Goal: Information Seeking & Learning: Learn about a topic

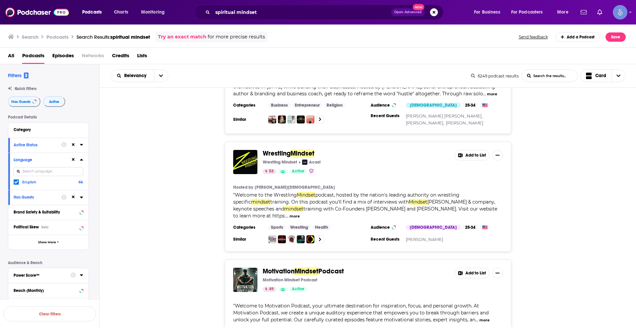
scroll to position [1159, 0]
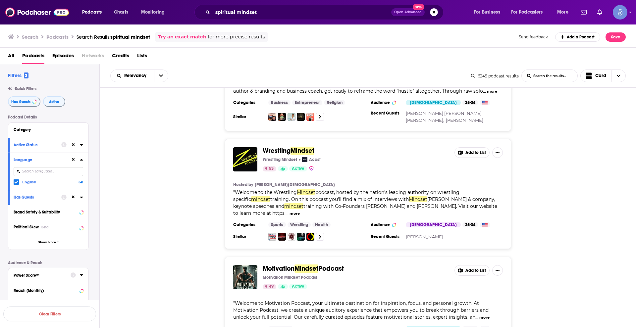
click at [73, 144] on icon at bounding box center [73, 144] width 3 height 3
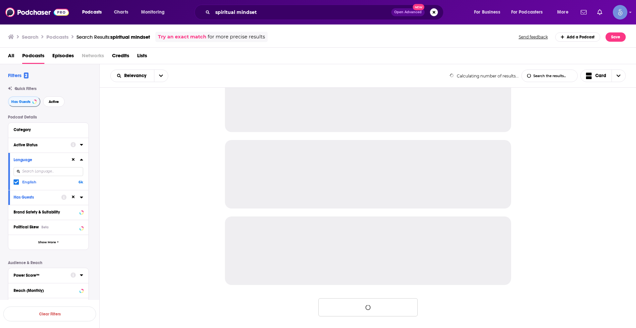
scroll to position [568, 0]
click at [74, 158] on icon at bounding box center [73, 159] width 3 height 3
click at [75, 193] on div at bounding box center [72, 197] width 22 height 8
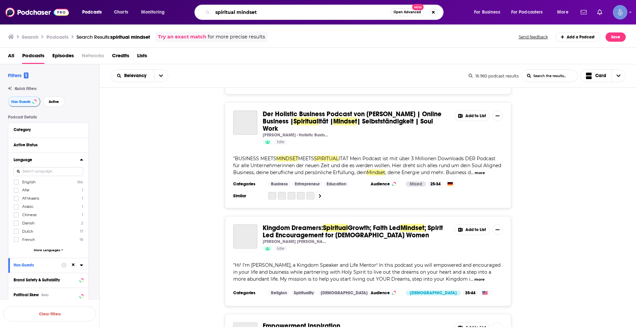
click at [242, 7] on input "spiritual mindset" at bounding box center [302, 12] width 178 height 11
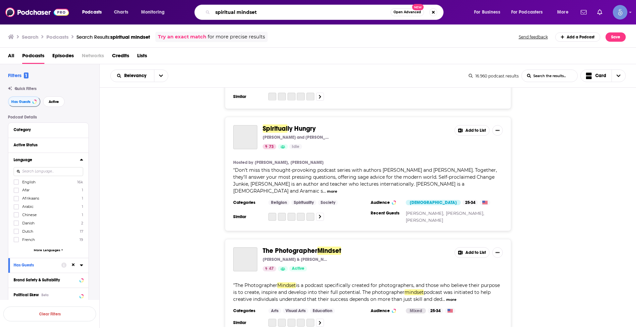
click at [242, 7] on input "spiritual mindset" at bounding box center [302, 12] width 178 height 11
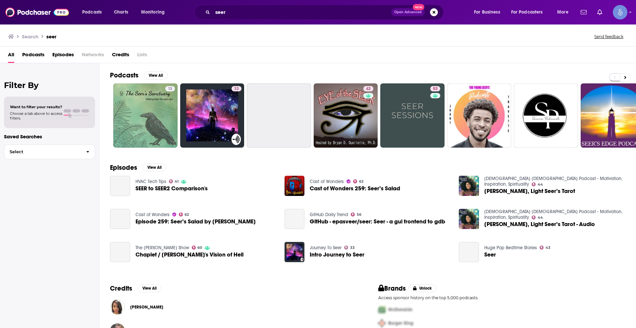
click at [32, 56] on span "Podcasts" at bounding box center [33, 56] width 22 height 14
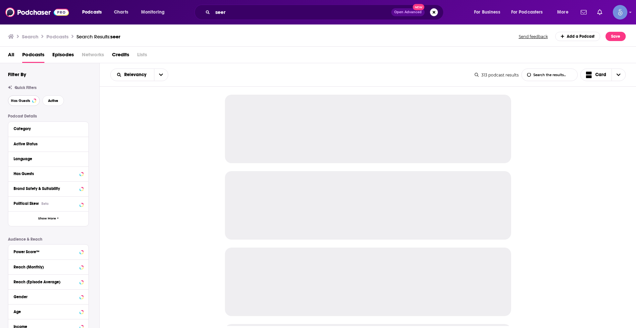
drag, startPoint x: 25, startPoint y: 102, endPoint x: 29, endPoint y: 100, distance: 4.2
click at [25, 102] on span "Has Guests" at bounding box center [20, 101] width 19 height 4
click at [55, 100] on span "Active" at bounding box center [54, 101] width 10 height 4
click at [82, 158] on icon at bounding box center [81, 158] width 3 height 5
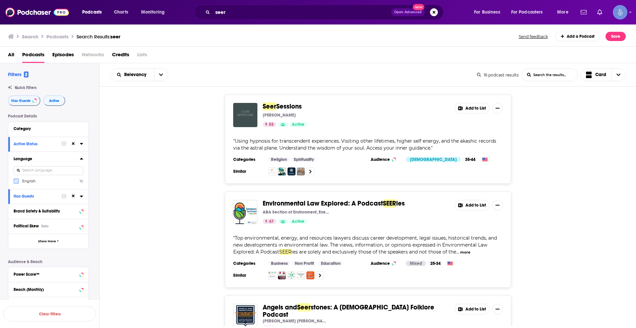
click at [18, 181] on icon at bounding box center [16, 181] width 4 height 3
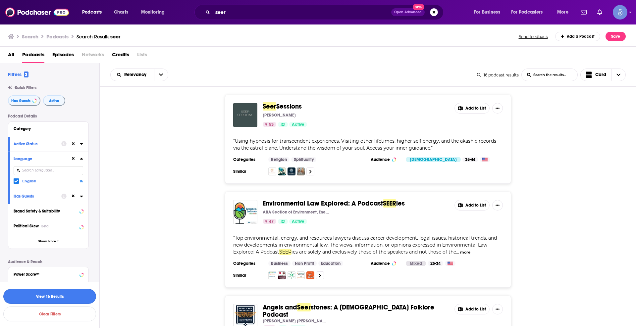
click at [73, 295] on button "View 16 Results" at bounding box center [49, 296] width 93 height 15
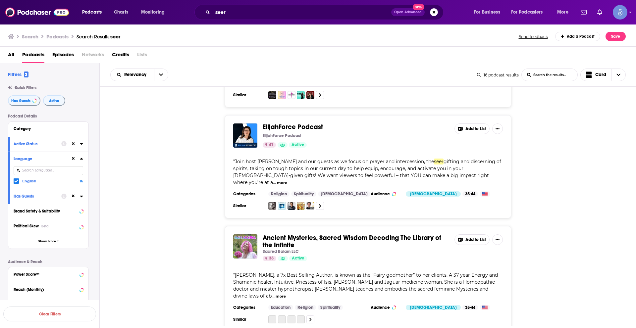
scroll to position [1159, 0]
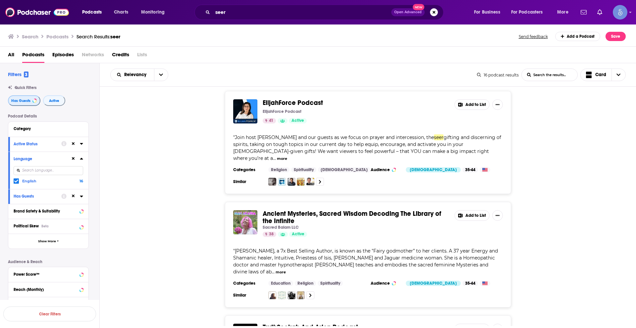
click at [30, 103] on button "Has Guests" at bounding box center [24, 100] width 32 height 11
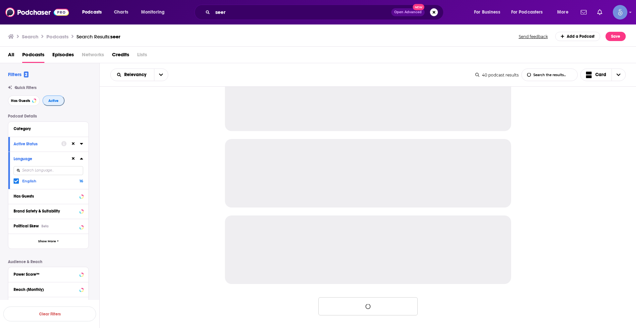
click at [46, 102] on button "Active" at bounding box center [53, 100] width 22 height 11
click at [72, 159] on icon at bounding box center [73, 158] width 3 height 3
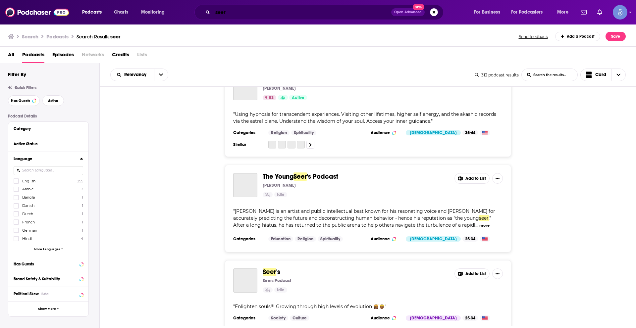
scroll to position [1837, 0]
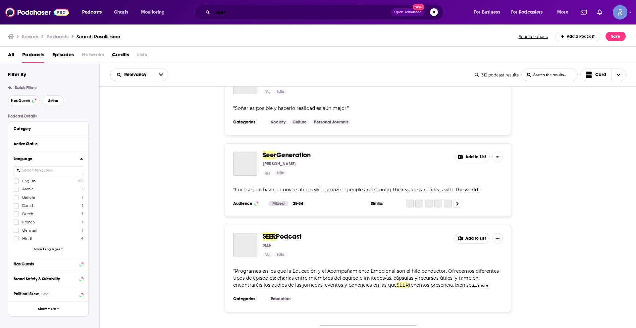
click at [299, 14] on input "seer" at bounding box center [302, 12] width 179 height 11
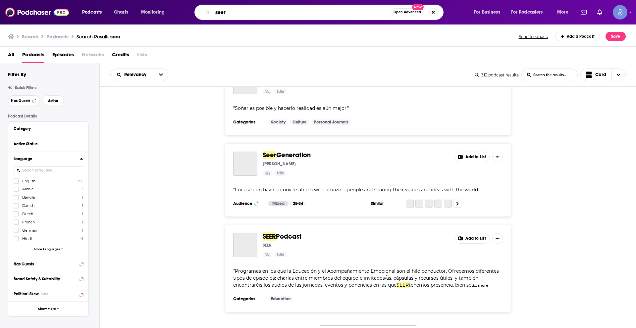
click at [299, 14] on input "seer" at bounding box center [302, 12] width 178 height 11
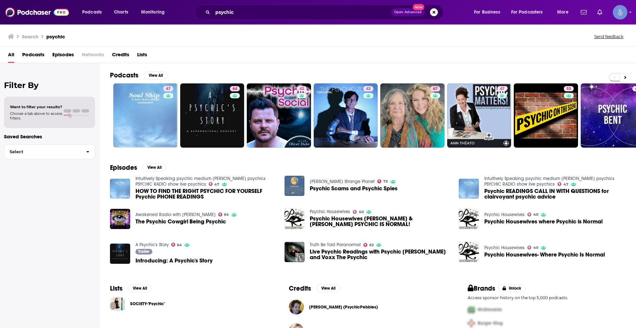
click at [37, 55] on span "Podcasts" at bounding box center [33, 56] width 22 height 14
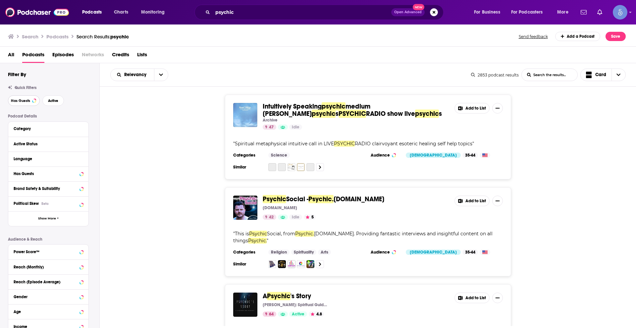
click at [32, 96] on button "Has Guests" at bounding box center [24, 100] width 32 height 11
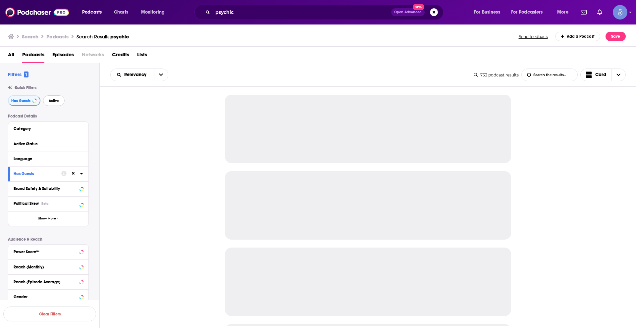
drag, startPoint x: 54, startPoint y: 100, endPoint x: 63, endPoint y: 91, distance: 12.9
click at [54, 100] on span "Active" at bounding box center [54, 101] width 10 height 4
click at [82, 158] on icon at bounding box center [81, 159] width 3 height 2
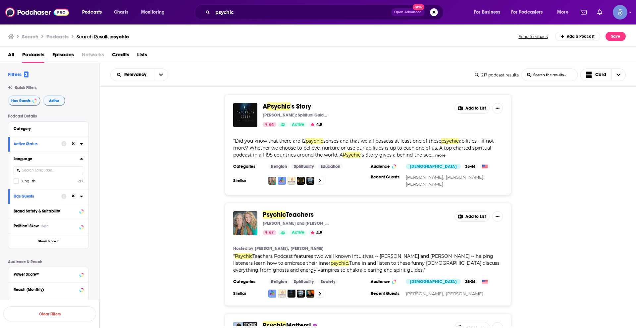
click at [75, 143] on icon at bounding box center [73, 143] width 3 height 3
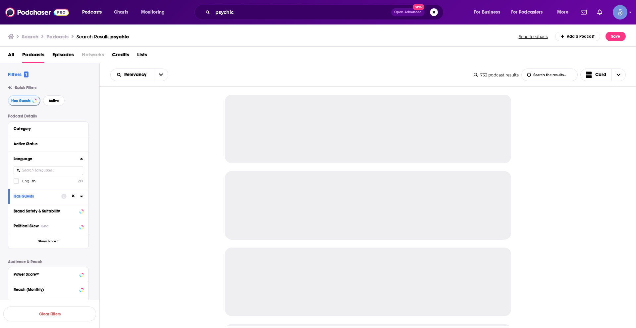
click at [76, 196] on button at bounding box center [73, 196] width 5 height 5
click at [220, 10] on input "psychic" at bounding box center [302, 12] width 179 height 11
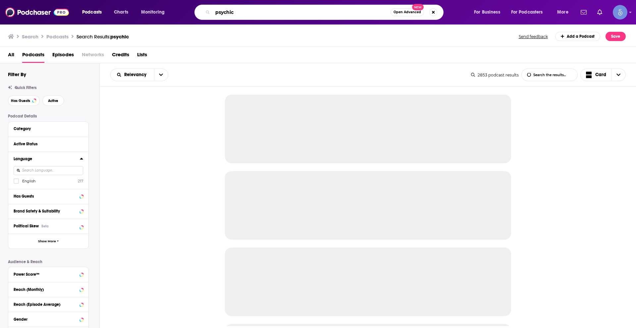
click at [220, 11] on input "psychic" at bounding box center [302, 12] width 178 height 11
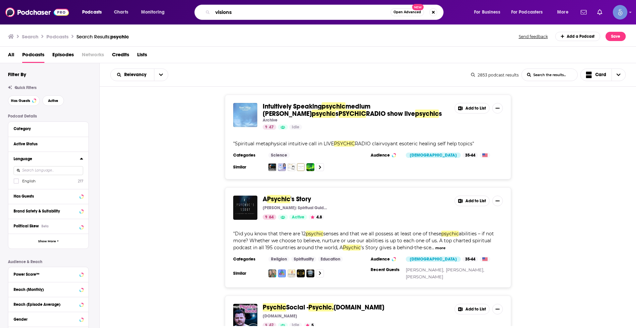
type input "visions"
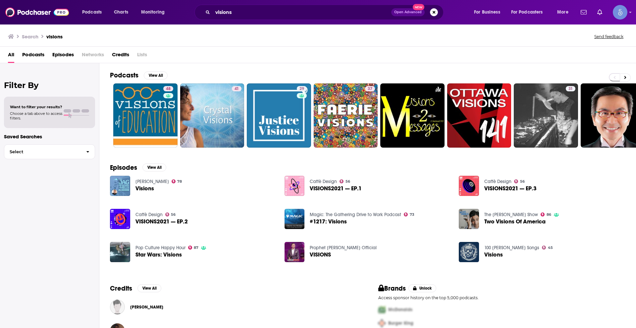
click at [39, 54] on span "Podcasts" at bounding box center [33, 56] width 22 height 14
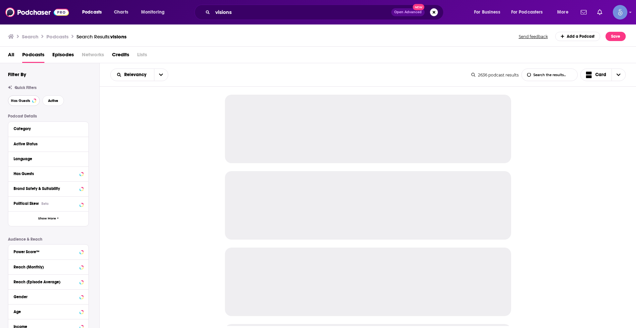
drag, startPoint x: 24, startPoint y: 99, endPoint x: 27, endPoint y: 99, distance: 4.0
click at [24, 99] on span "Has Guests" at bounding box center [20, 101] width 19 height 4
click at [56, 101] on span "Active" at bounding box center [54, 101] width 10 height 4
click at [82, 159] on icon at bounding box center [81, 158] width 3 height 5
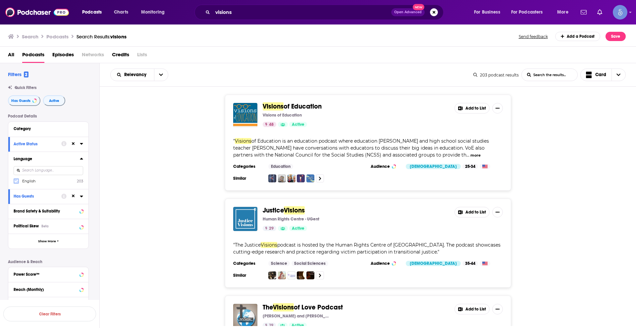
click at [15, 181] on icon at bounding box center [16, 181] width 4 height 3
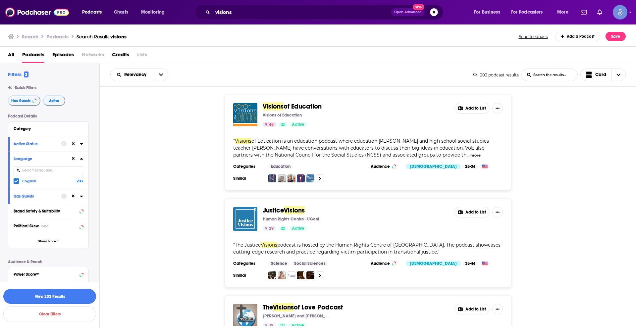
click at [61, 296] on button "View 203 Results" at bounding box center [49, 296] width 93 height 15
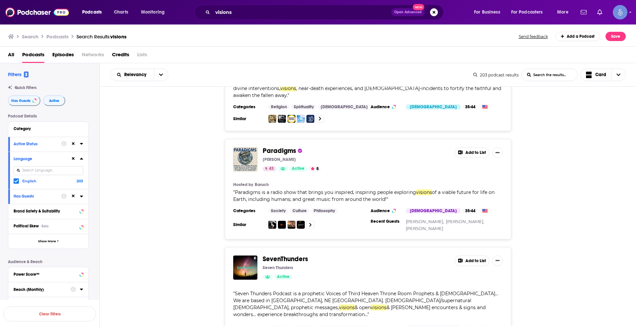
scroll to position [2332, 0]
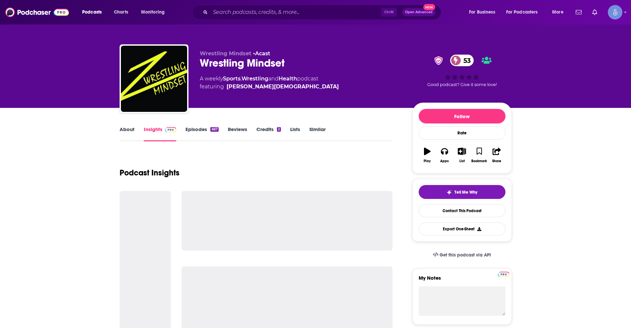
click at [130, 127] on link "About" at bounding box center [127, 133] width 15 height 15
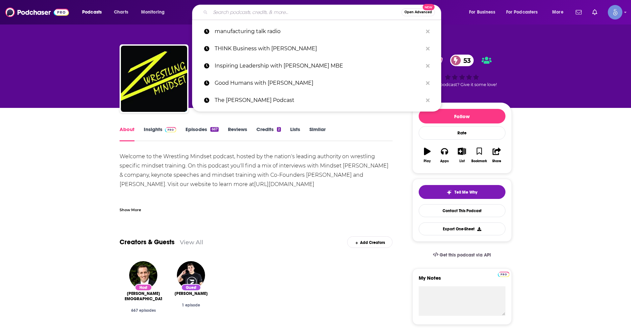
click at [259, 10] on input "Search podcasts, credits, & more..." at bounding box center [305, 12] width 191 height 11
paste input "MAGIC IS REAL"
type input "MAGIC IS REAL"
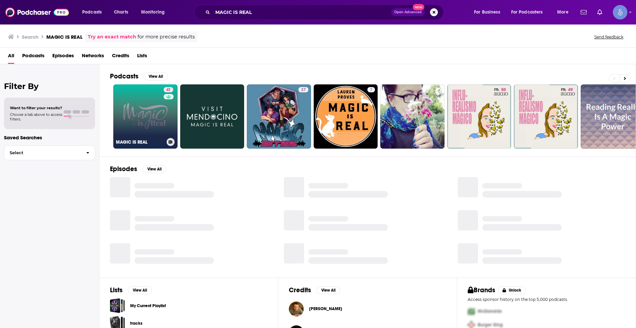
click at [149, 119] on link "41 MAGIC IS REAL" at bounding box center [145, 116] width 64 height 64
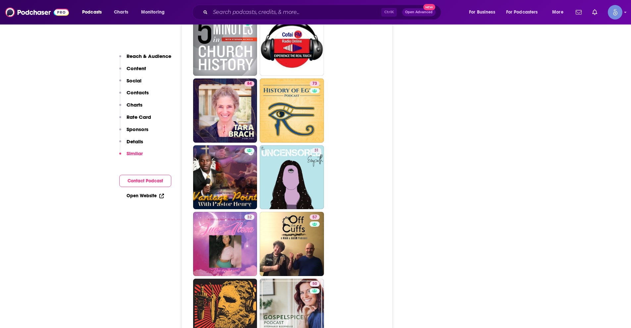
scroll to position [2551, 0]
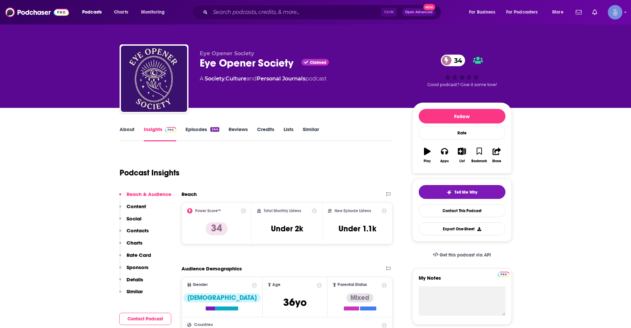
click at [124, 131] on link "About" at bounding box center [127, 133] width 15 height 15
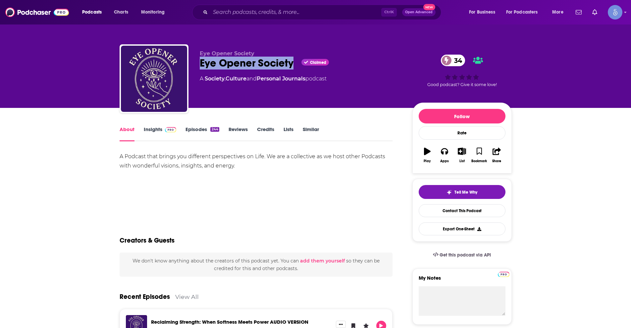
drag, startPoint x: 202, startPoint y: 63, endPoint x: 292, endPoint y: 66, distance: 89.8
click at [292, 66] on div "Eye Opener Society Claimed 34" at bounding box center [301, 63] width 202 height 13
copy h1 "Eye Opener Society"
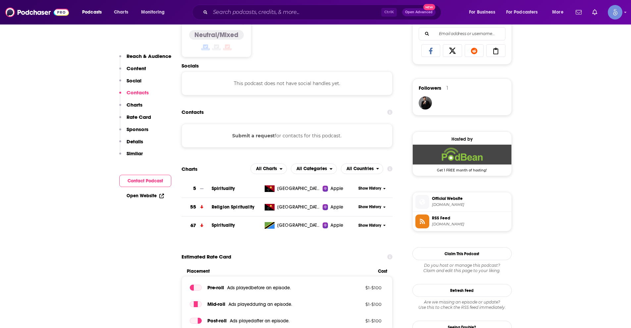
scroll to position [563, 0]
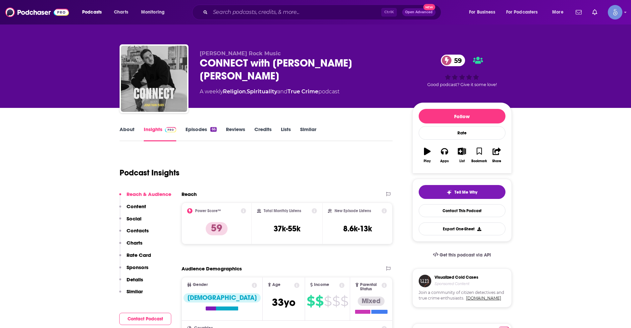
click at [121, 125] on div "About Insights Episodes 66 Reviews Credits Lists Similar" at bounding box center [256, 133] width 273 height 16
click at [125, 128] on link "About" at bounding box center [127, 133] width 15 height 15
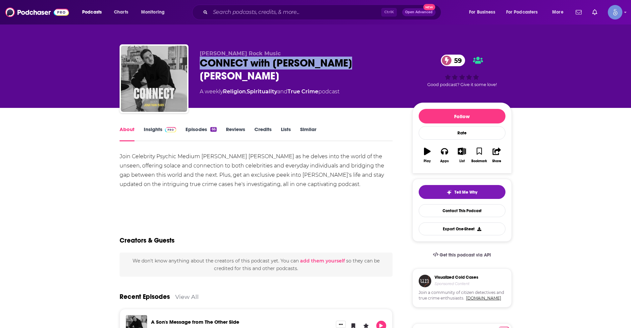
drag, startPoint x: 200, startPoint y: 63, endPoint x: 351, endPoint y: 65, distance: 150.7
click at [351, 65] on div "CONNECT with Jonathan Mark 59" at bounding box center [301, 70] width 202 height 26
copy h1 "CONNECT with Jonathan Mark"
click at [161, 130] on link "Insights" at bounding box center [160, 133] width 33 height 15
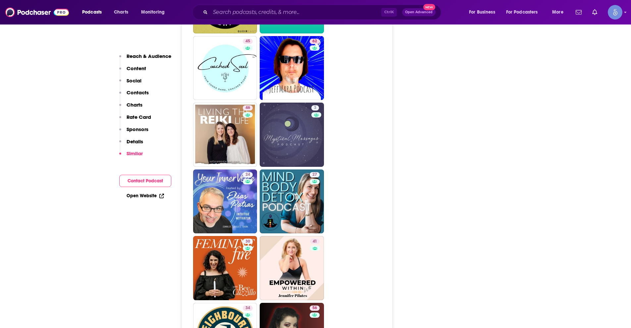
scroll to position [1391, 0]
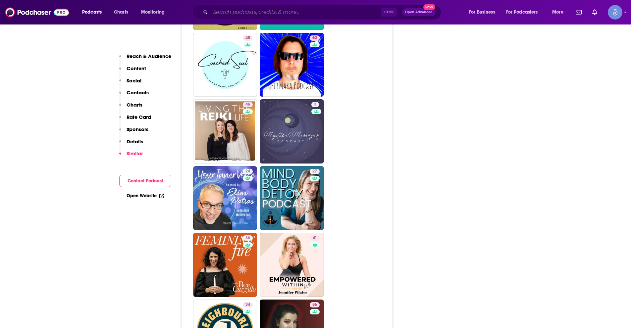
click at [227, 13] on input "Search podcasts, credits, & more..." at bounding box center [295, 12] width 171 height 11
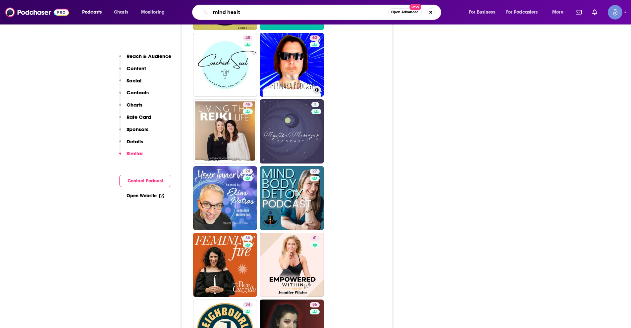
type input "mind health"
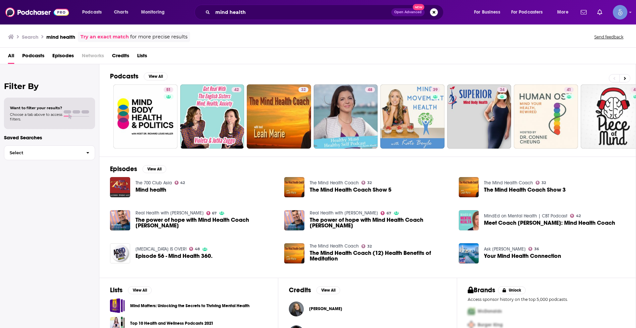
click at [31, 52] on span "Podcasts" at bounding box center [33, 57] width 22 height 14
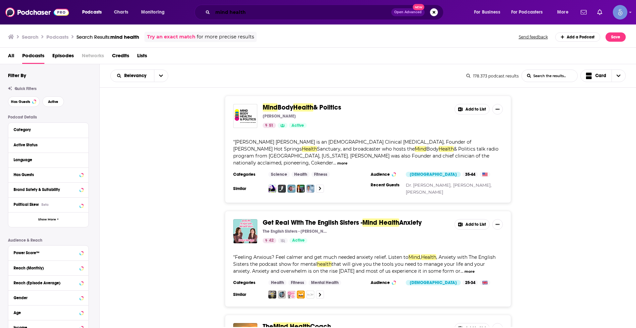
click at [239, 11] on input "mind health" at bounding box center [302, 12] width 179 height 11
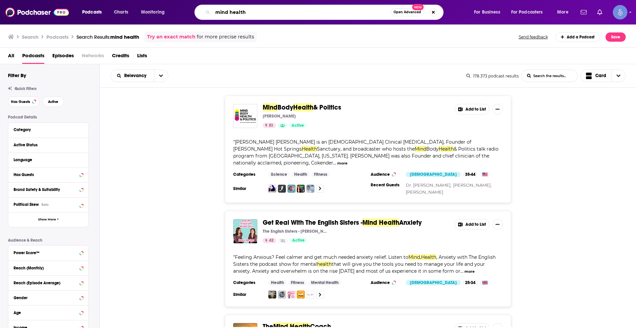
click at [239, 11] on input "mind health" at bounding box center [302, 12] width 178 height 11
click at [241, 11] on input "mind health" at bounding box center [302, 12] width 178 height 11
type input "spiritual health"
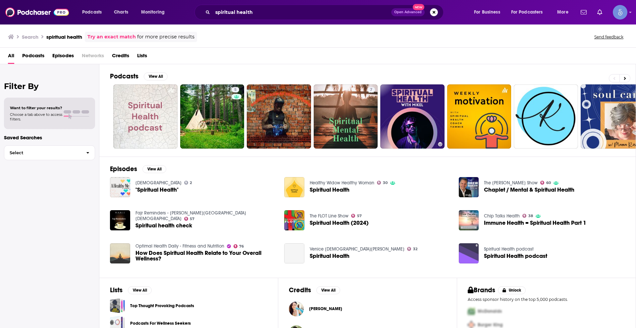
click at [34, 53] on span "Podcasts" at bounding box center [33, 57] width 22 height 14
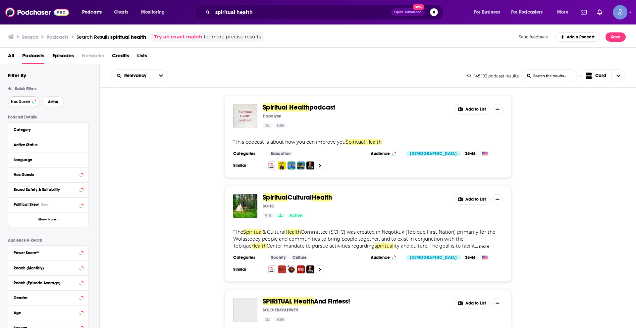
click at [27, 101] on span "Has Guests" at bounding box center [20, 102] width 19 height 4
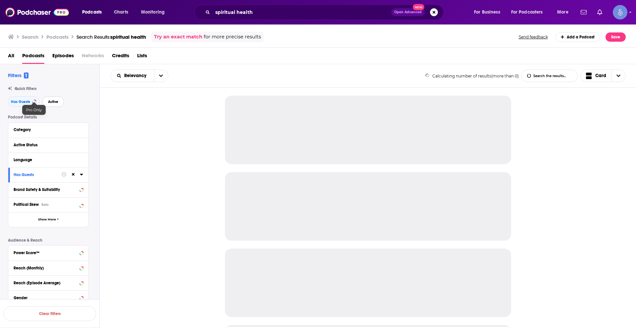
click at [59, 99] on button "Active" at bounding box center [53, 101] width 22 height 11
click at [80, 160] on div "Language" at bounding box center [49, 160] width 70 height 8
click at [81, 160] on icon at bounding box center [81, 160] width 3 height 2
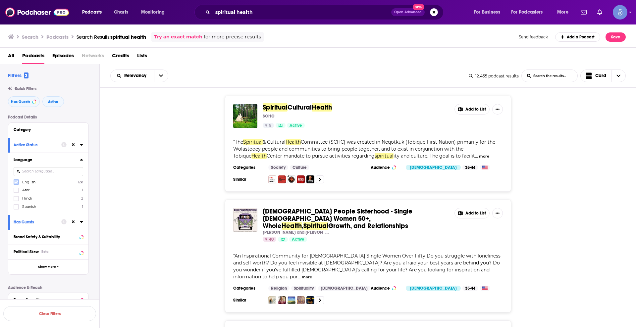
click at [16, 183] on icon at bounding box center [16, 182] width 4 height 3
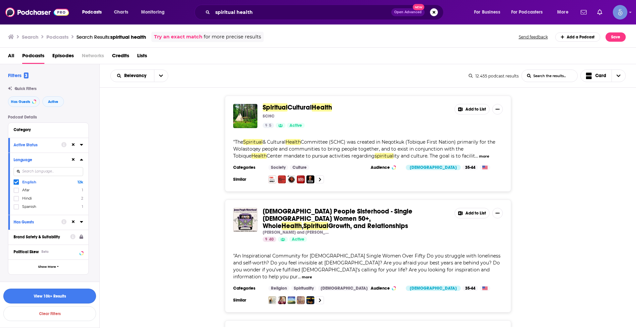
click at [77, 297] on button "View 10k+ Results" at bounding box center [49, 296] width 93 height 15
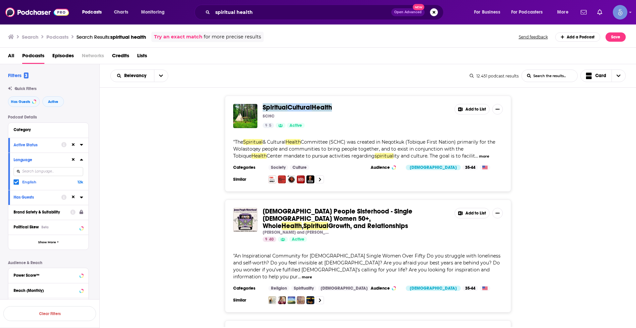
drag, startPoint x: 352, startPoint y: 104, endPoint x: 262, endPoint y: 103, distance: 89.8
click at [262, 103] on div "Spiritual Cultural Health SCHC 5 Active Add to List " The Spiritual & Cultural …" at bounding box center [368, 144] width 286 height 96
copy span "Spiritual Cultural Health"
click at [570, 142] on div "Spiritual Cultural Health SCHC 5 Active Add to List " The Spiritual & Cultural …" at bounding box center [368, 144] width 537 height 96
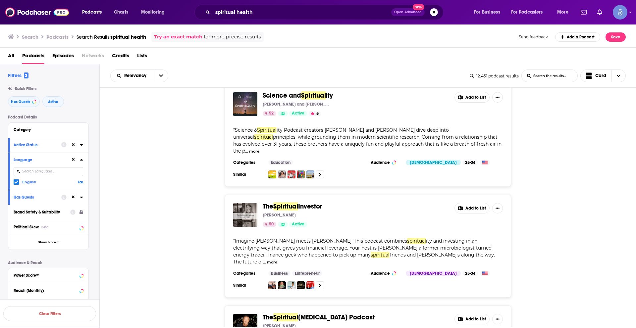
scroll to position [1690, 0]
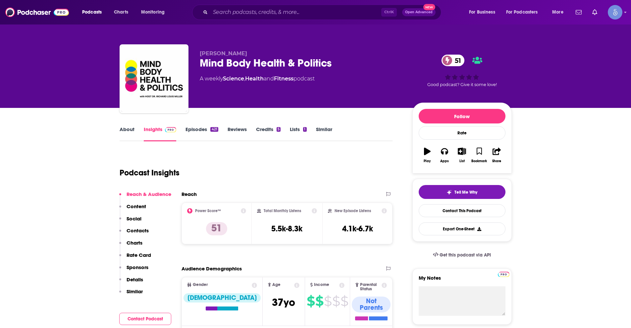
click at [337, 7] on div "Ctrl K Open Advanced New" at bounding box center [316, 12] width 249 height 15
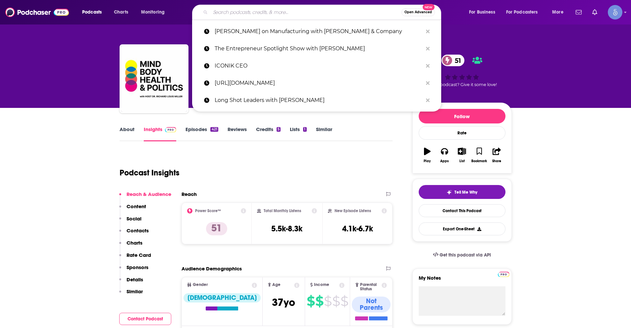
click at [339, 14] on input "Search podcasts, credits, & more..." at bounding box center [305, 12] width 191 height 11
paste input "We’re All Psychic"
type input "We’re All Psychic"
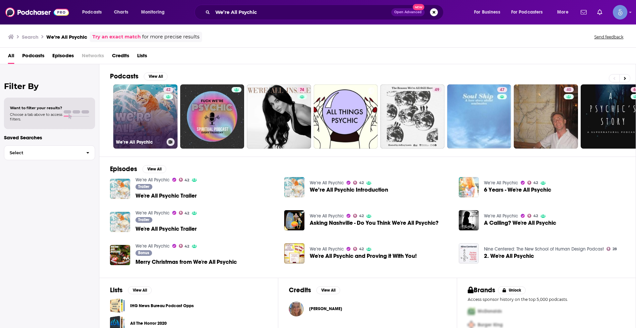
click at [145, 106] on link "42 We’re All Psychic" at bounding box center [145, 116] width 64 height 64
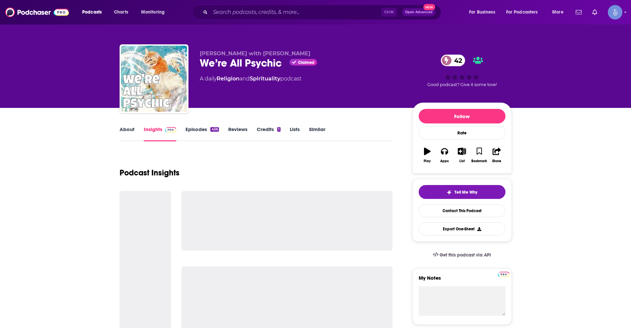
click at [129, 131] on link "About" at bounding box center [127, 133] width 15 height 15
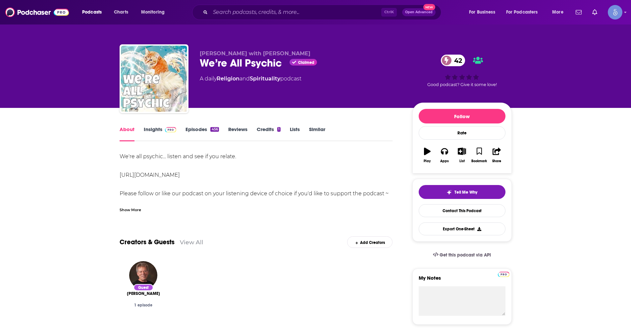
click at [132, 208] on div "Show More" at bounding box center [131, 209] width 22 height 6
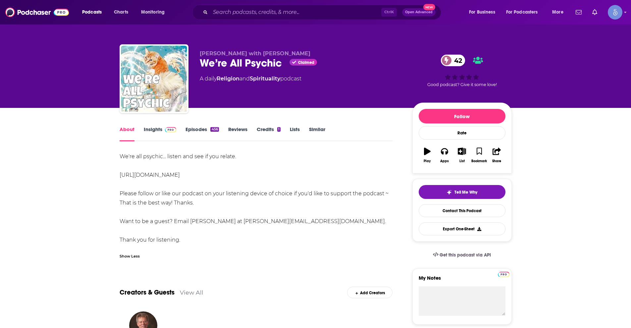
drag, startPoint x: 119, startPoint y: 156, endPoint x: 230, endPoint y: 238, distance: 138.1
copy div "We're all psychic... listen and see if you relate. https://www.wereallpsychic.c…"
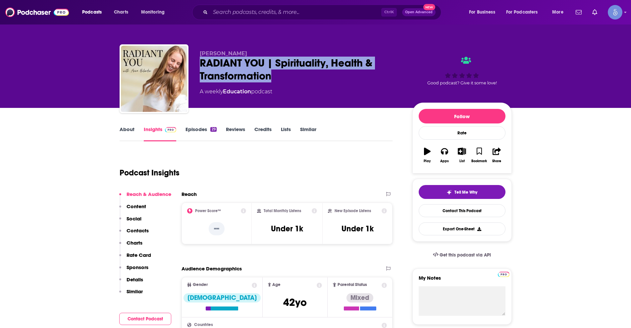
drag, startPoint x: 273, startPoint y: 78, endPoint x: 201, endPoint y: 63, distance: 73.7
click at [201, 63] on div "RADIANT YOU | Spirituality, Health & Transformation" at bounding box center [301, 70] width 202 height 26
copy h2 "RADIANT YOU | Spirituality, Health & Transformation"
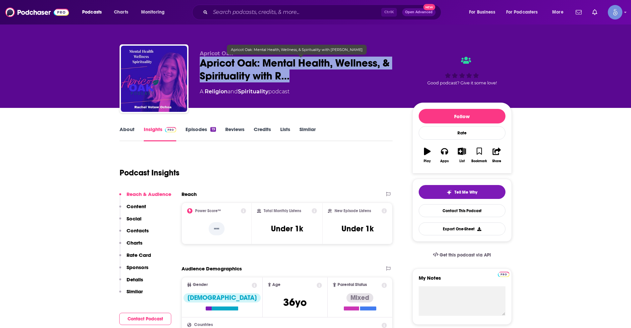
drag, startPoint x: 196, startPoint y: 63, endPoint x: 318, endPoint y: 83, distance: 123.5
click at [316, 82] on div "Apricot Oak Apricot Oak: Mental Health, Wellness, & Spirituality with R… A Reli…" at bounding box center [316, 80] width 392 height 72
copy h2 "Apricot Oak: Mental Health, Wellness, & Spirituality with R…"
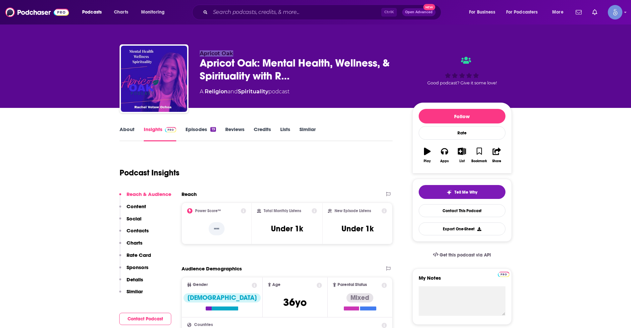
drag, startPoint x: 200, startPoint y: 53, endPoint x: 234, endPoint y: 56, distance: 34.6
click at [236, 56] on p "Apricot Oak" at bounding box center [301, 53] width 202 height 6
copy span "Apricot Oak"
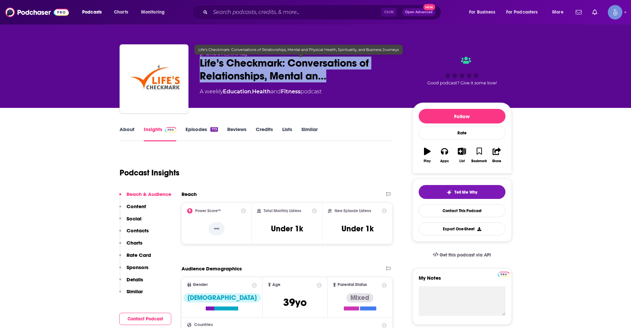
drag, startPoint x: 195, startPoint y: 61, endPoint x: 344, endPoint y: 82, distance: 150.2
click at [341, 81] on div "Jon Emery Life’s Checkmark: Conversations of Relationships, Mental an… A weekly…" at bounding box center [316, 80] width 392 height 72
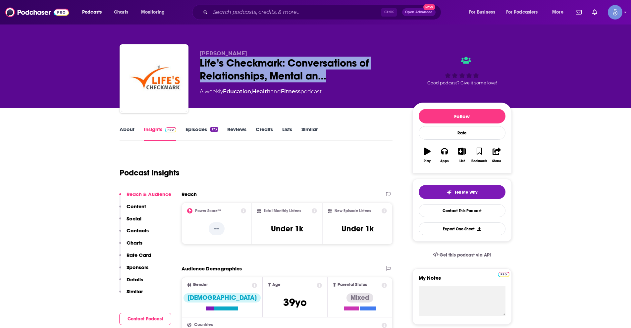
copy h2 "Life’s Checkmark: Conversations of Relationships, Mental an…"
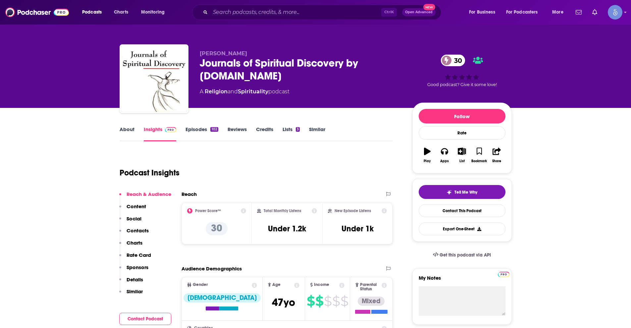
drag, startPoint x: 196, startPoint y: 65, endPoint x: 301, endPoint y: 83, distance: 106.6
click at [301, 83] on div "[PERSON_NAME] Journals of Spiritual Discovery by [DOMAIN_NAME] 30 A Religion an…" at bounding box center [316, 80] width 392 height 72
copy h2 "Journals of Spiritual Discovery by [DOMAIN_NAME]"
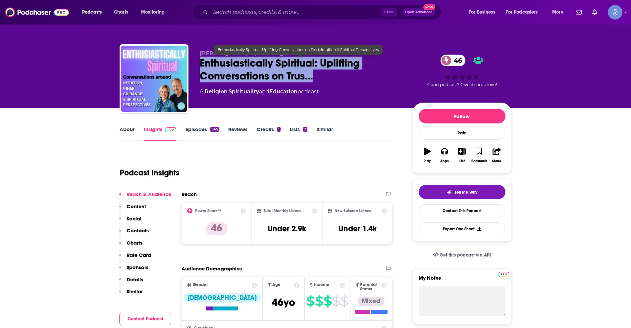
drag, startPoint x: 196, startPoint y: 62, endPoint x: 314, endPoint y: 77, distance: 119.5
click at [314, 77] on div "Teresa & Tom Shantz Enthusiastically Spiritual: Uplifting Conversations on Trus…" at bounding box center [316, 80] width 392 height 72
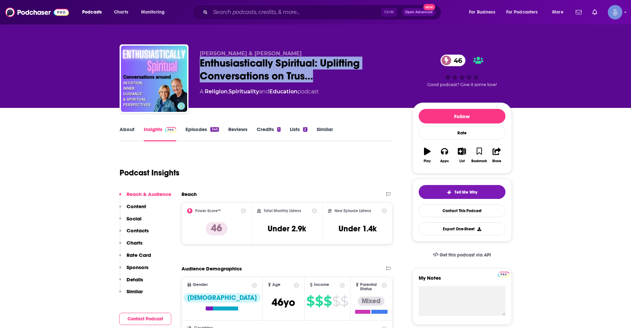
copy h2 "Enthusiastically Spiritual: Uplifting Conversations on Trus…"
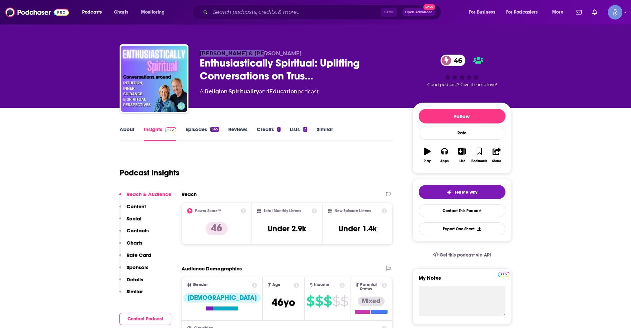
drag, startPoint x: 196, startPoint y: 53, endPoint x: 269, endPoint y: 51, distance: 72.9
click at [258, 51] on div "Teresa & Tom Shantz Enthusiastically Spiritual: Uplifting Conversations on Trus…" at bounding box center [316, 80] width 392 height 72
copy span "Teresa & Tom Shantz"
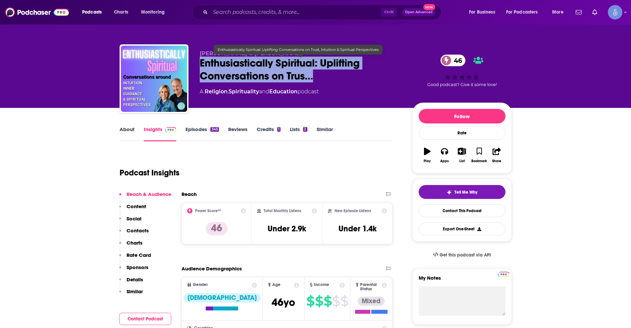
drag, startPoint x: 197, startPoint y: 62, endPoint x: 317, endPoint y: 77, distance: 120.6
click at [317, 77] on div "Teresa & Tom Shantz Enthusiastically Spiritual: Uplifting Conversations on Trus…" at bounding box center [316, 80] width 392 height 72
copy h2 "Enthusiastically Spiritual: Uplifting Conversations on Trus…"
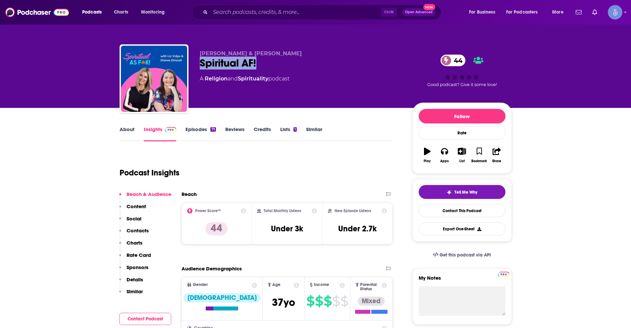
drag, startPoint x: 199, startPoint y: 64, endPoint x: 256, endPoint y: 65, distance: 57.7
click at [256, 65] on div "[PERSON_NAME] & [PERSON_NAME] Spiritual AF! 44 A Religion and Spirituality podc…" at bounding box center [316, 80] width 392 height 72
copy h2 "Spiritual AF!"
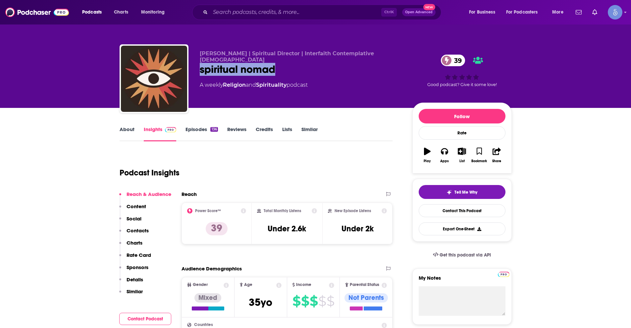
drag, startPoint x: 198, startPoint y: 65, endPoint x: 281, endPoint y: 67, distance: 82.2
click at [281, 67] on div "Luke Bricker | Spiritual Director | Interfaith Contemplative Mystic spiritual n…" at bounding box center [316, 80] width 392 height 72
copy h2 "spiritual nomad"
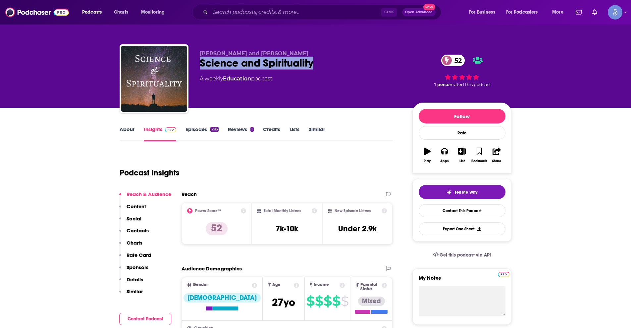
drag, startPoint x: 196, startPoint y: 65, endPoint x: 315, endPoint y: 68, distance: 119.3
click at [315, 68] on div "[PERSON_NAME] and [PERSON_NAME] Science and Spirituality 52 A weekly Education …" at bounding box center [316, 80] width 392 height 72
copy h2 "Science and Spirituality"
